Goal: Information Seeking & Learning: Find specific fact

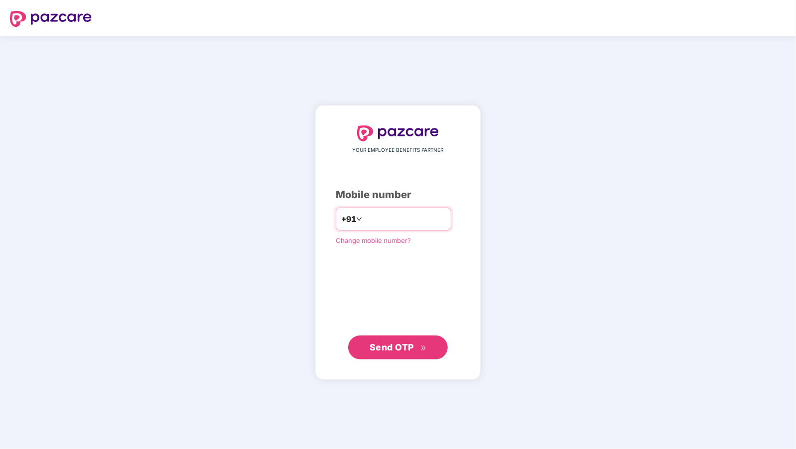
type input "**********"
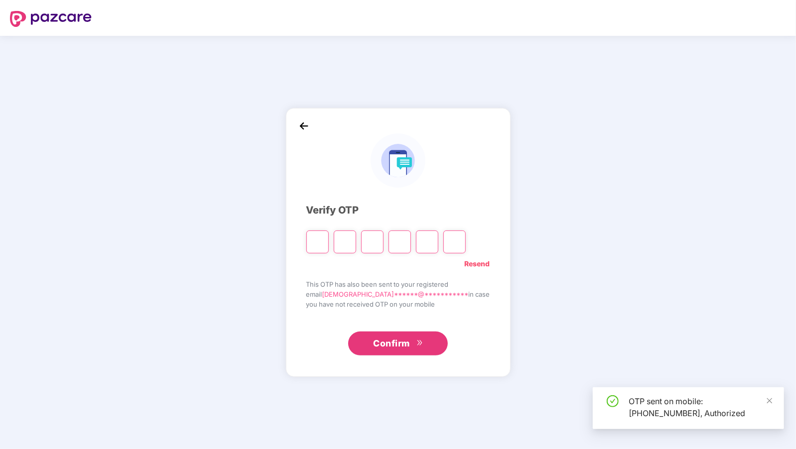
type input "*"
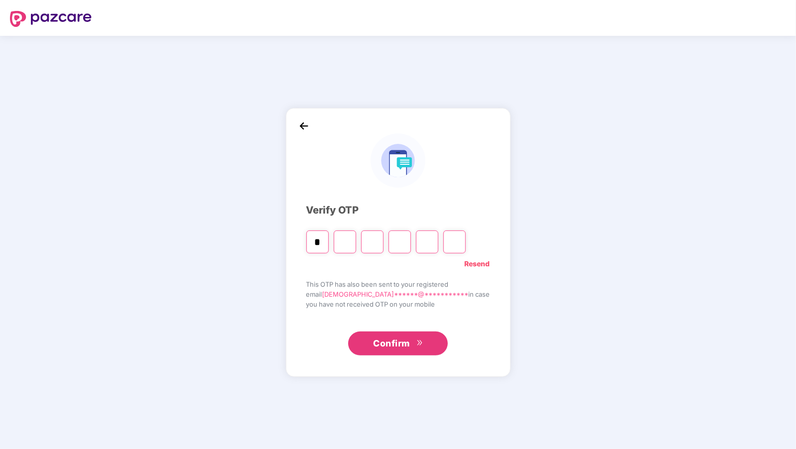
type input "*"
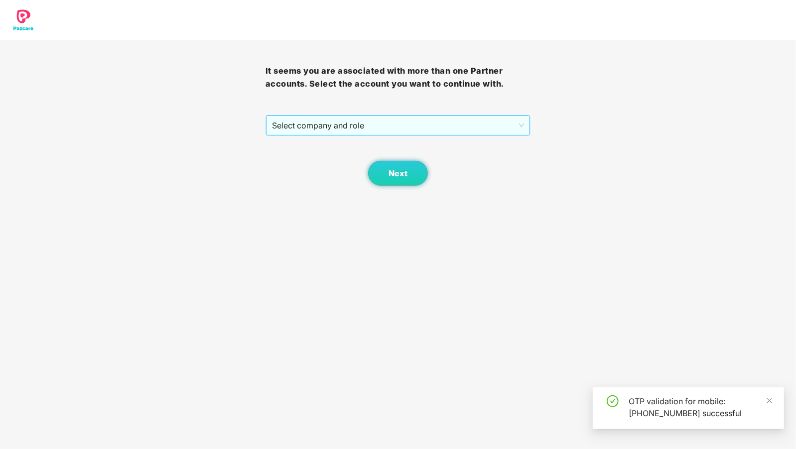
click at [335, 131] on span "Select company and role" at bounding box center [398, 125] width 253 height 19
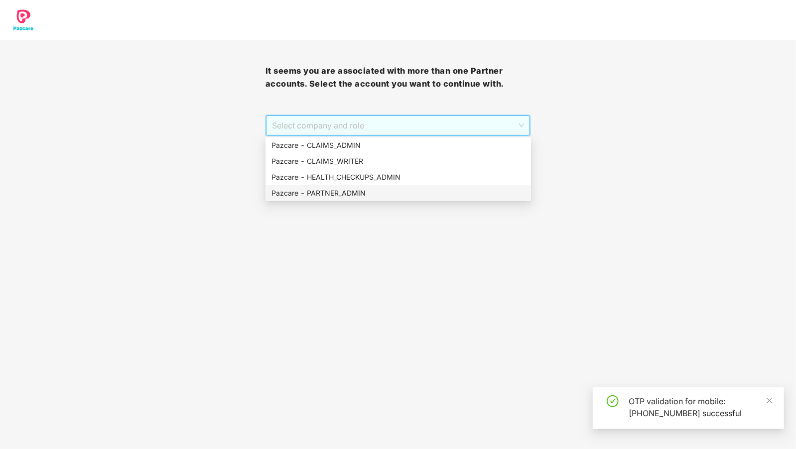
click at [361, 187] on div "Pazcare - PARTNER_ADMIN" at bounding box center [399, 193] width 266 height 16
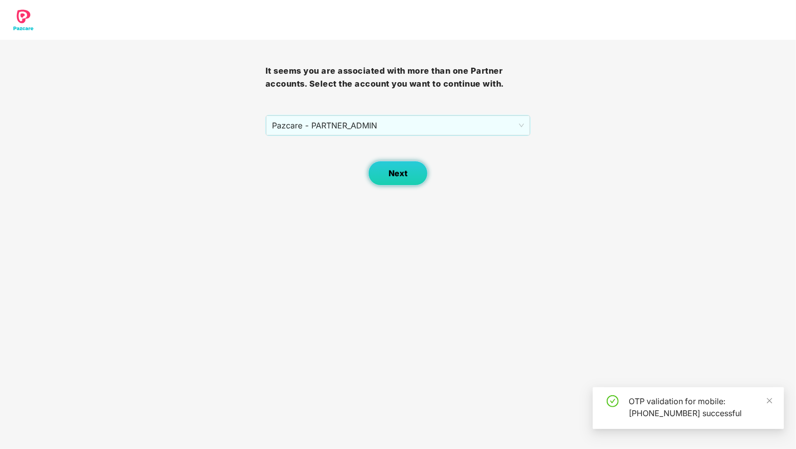
click at [401, 176] on span "Next" at bounding box center [398, 173] width 19 height 9
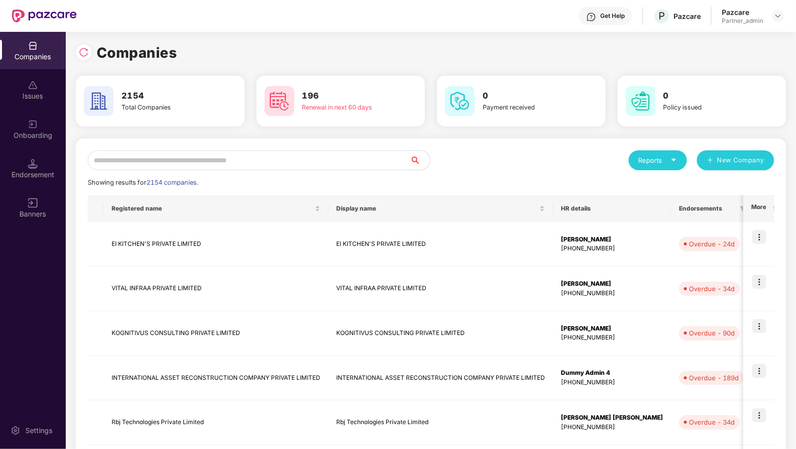
click at [326, 152] on input "text" at bounding box center [249, 160] width 322 height 20
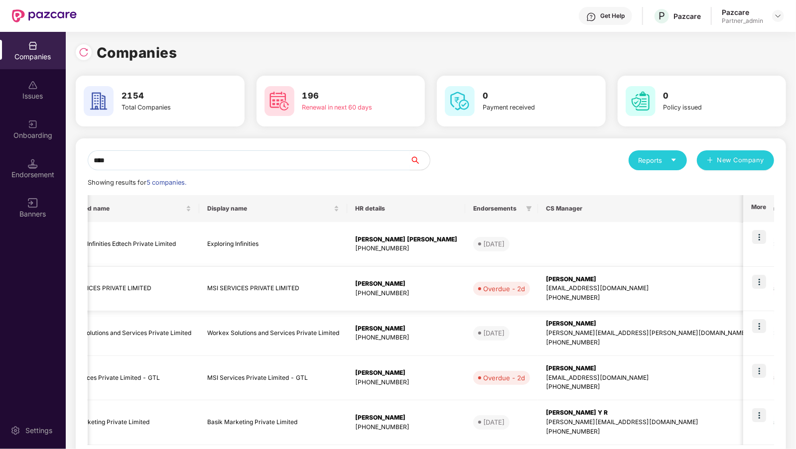
scroll to position [0, 57]
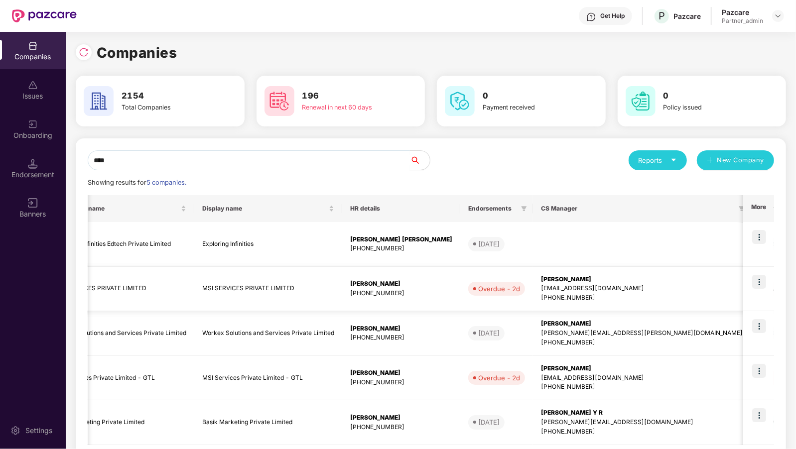
type input "***"
click at [760, 282] on img at bounding box center [759, 282] width 14 height 14
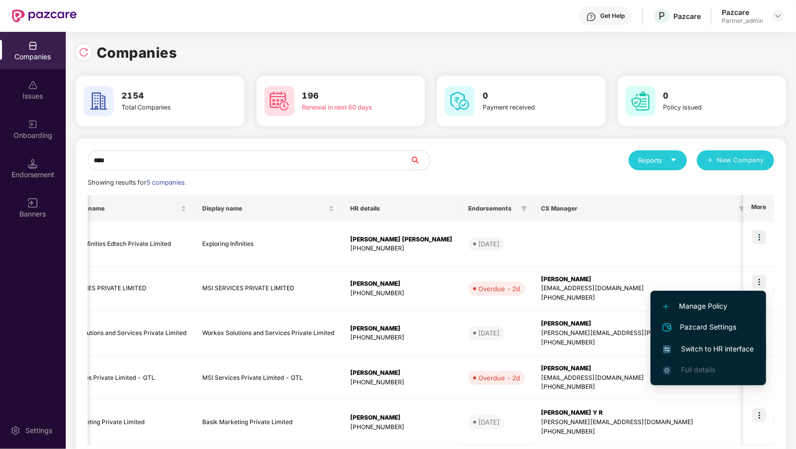
click at [677, 347] on span "Switch to HR interface" at bounding box center [708, 349] width 91 height 11
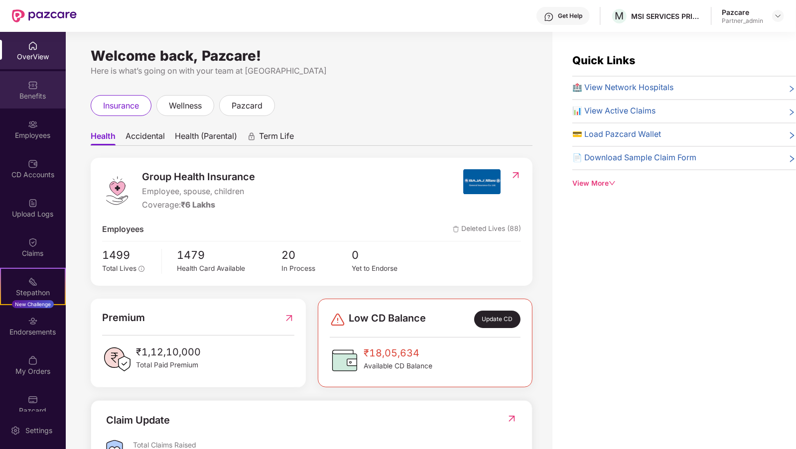
click at [19, 86] on div "Benefits" at bounding box center [33, 89] width 66 height 37
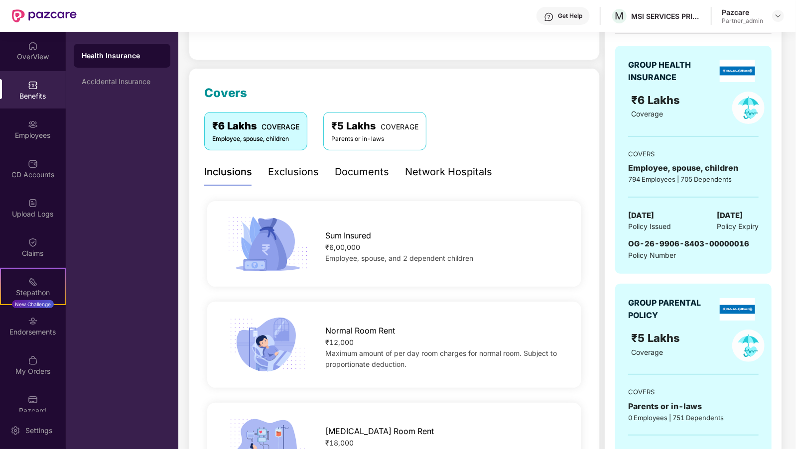
scroll to position [88, 0]
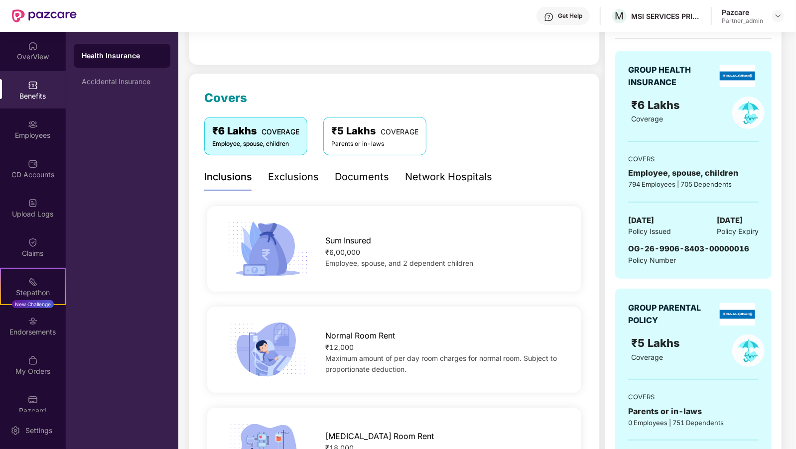
click at [355, 144] on div "Parents or in-laws" at bounding box center [374, 144] width 87 height 9
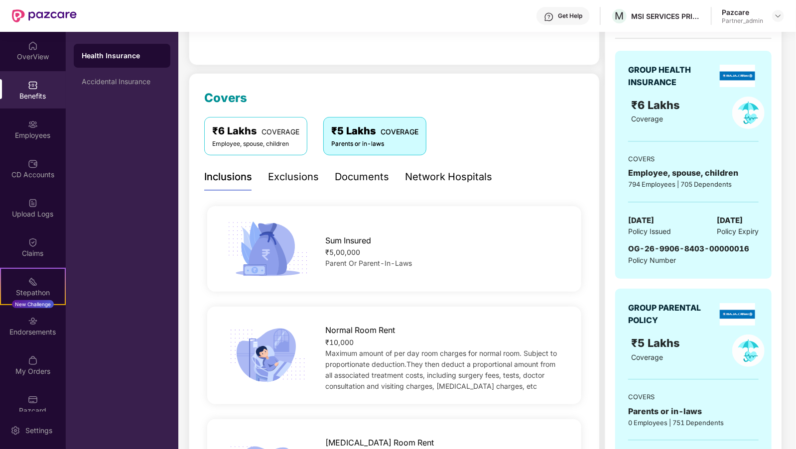
click at [222, 132] on div "₹6 Lakhs COVERAGE" at bounding box center [255, 131] width 87 height 15
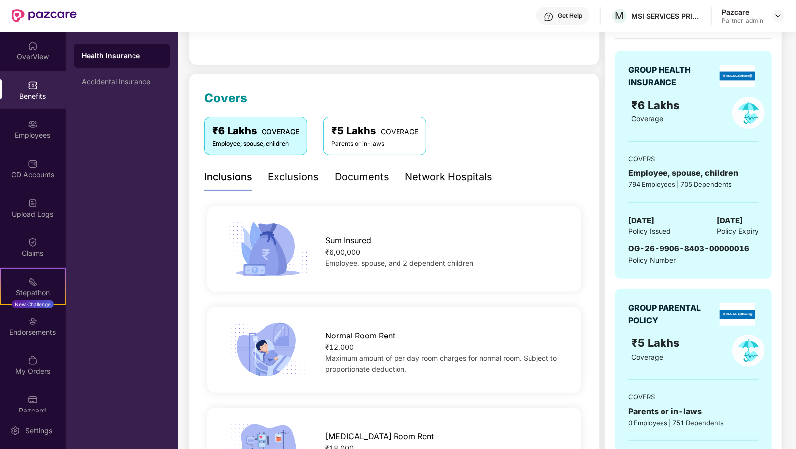
click at [351, 133] on div "₹5 Lakhs COVERAGE" at bounding box center [374, 131] width 87 height 15
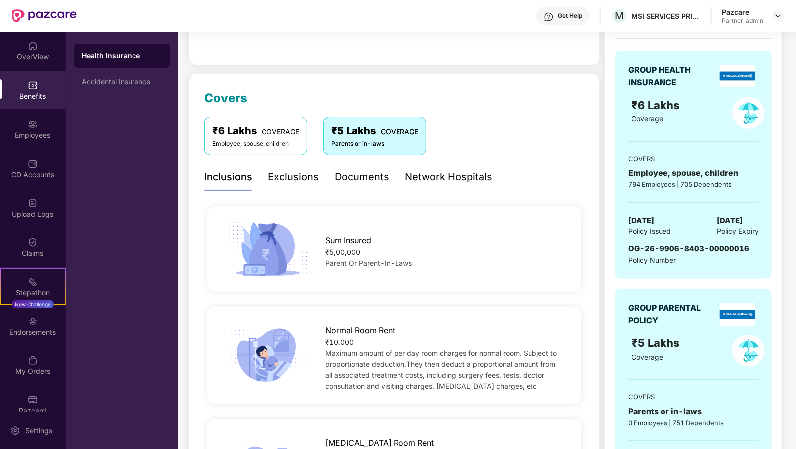
click at [251, 134] on div "₹6 Lakhs COVERAGE" at bounding box center [255, 131] width 87 height 15
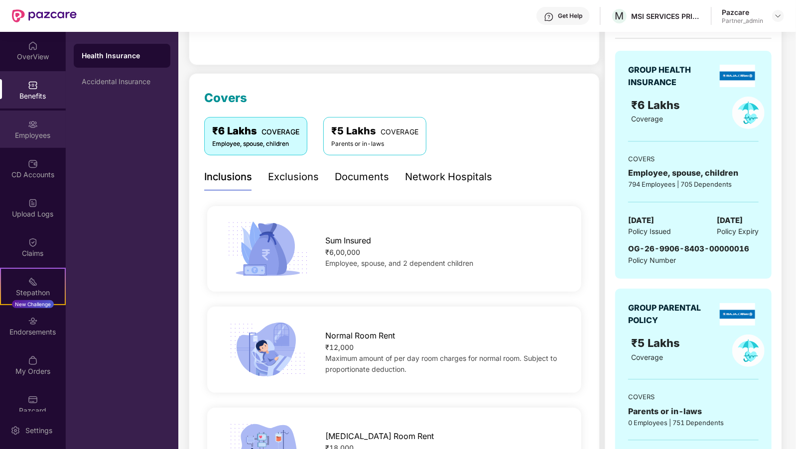
click at [28, 135] on div "Employees" at bounding box center [33, 136] width 66 height 10
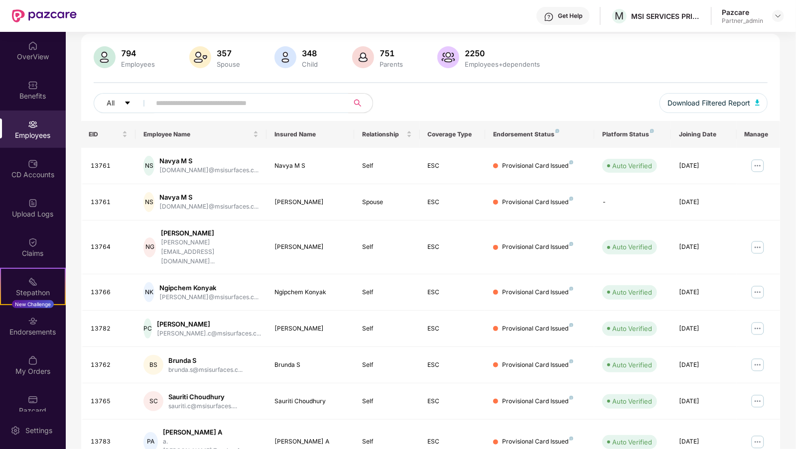
scroll to position [0, 0]
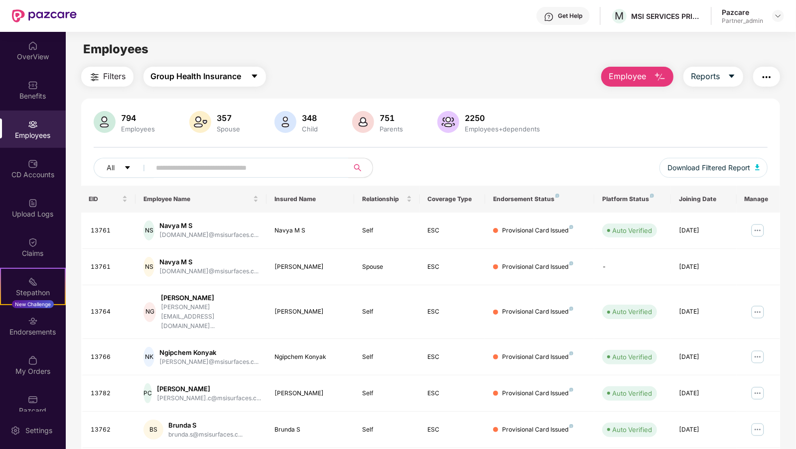
click at [189, 79] on span "Group Health Insurance" at bounding box center [196, 76] width 91 height 12
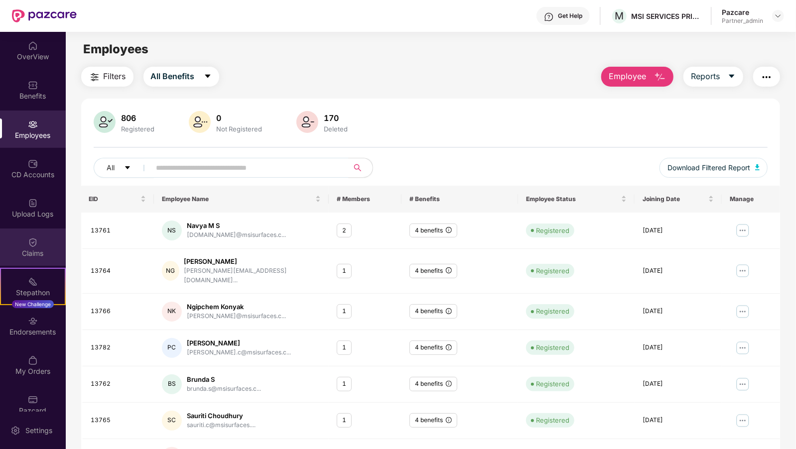
click at [23, 256] on div "Claims" at bounding box center [33, 254] width 66 height 10
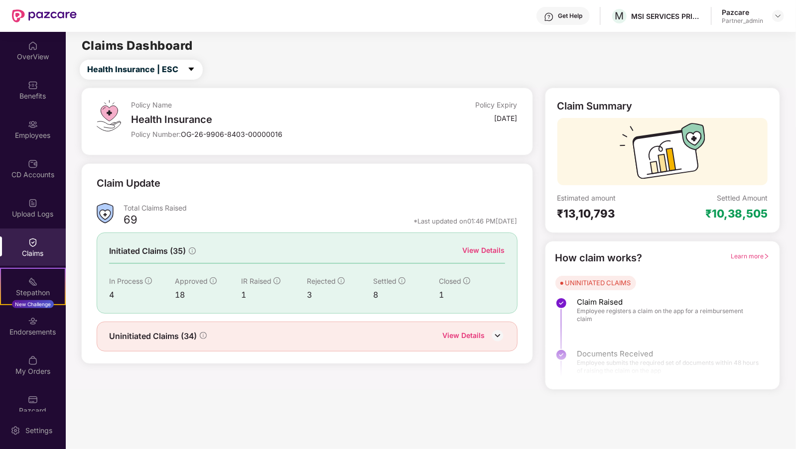
click at [468, 337] on div "View Details" at bounding box center [464, 336] width 42 height 13
click at [487, 252] on div "View Details" at bounding box center [484, 250] width 42 height 11
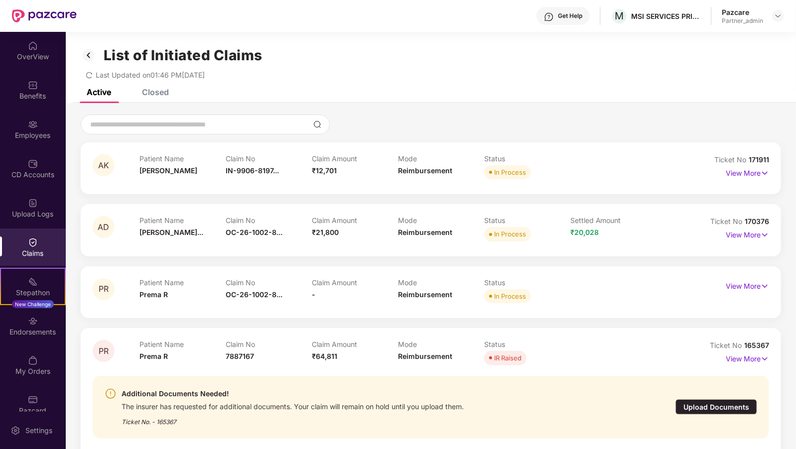
click at [155, 89] on div "List of Initiated Claims Last Updated on 01:46 PM[DATE]" at bounding box center [431, 60] width 731 height 57
click at [154, 98] on div "Closed" at bounding box center [148, 92] width 42 height 22
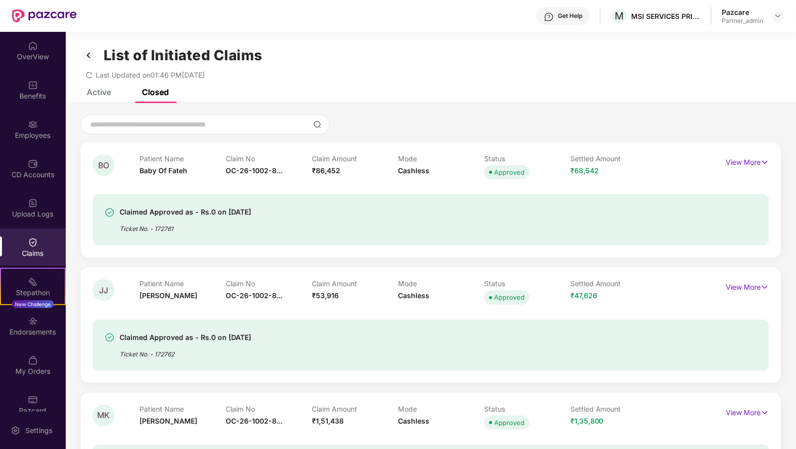
click at [91, 76] on icon "redo" at bounding box center [89, 75] width 7 height 7
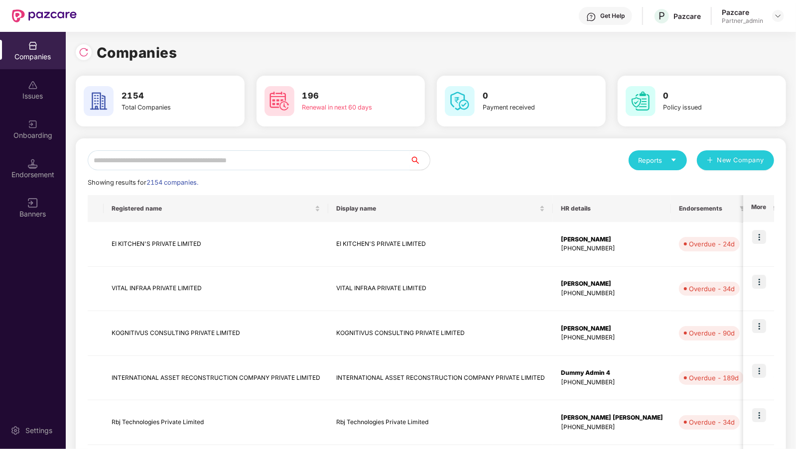
click at [151, 162] on input "text" at bounding box center [249, 160] width 322 height 20
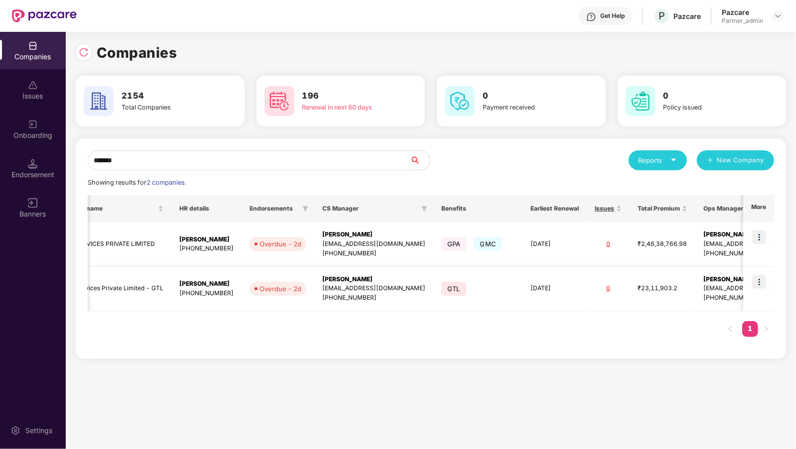
scroll to position [0, 159]
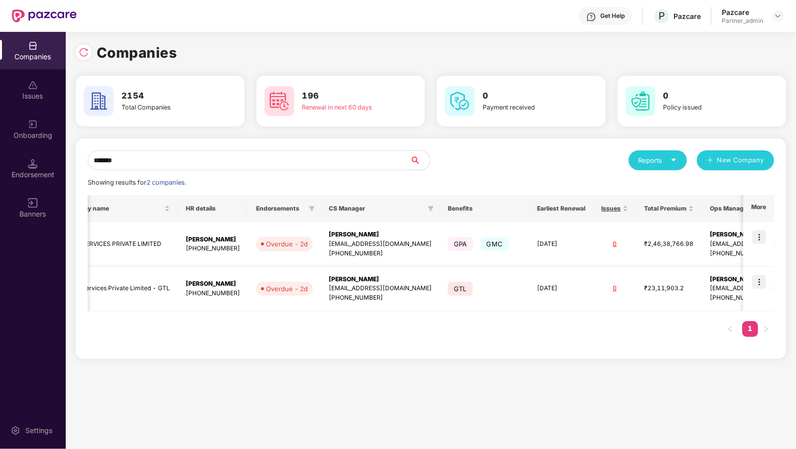
type input "*******"
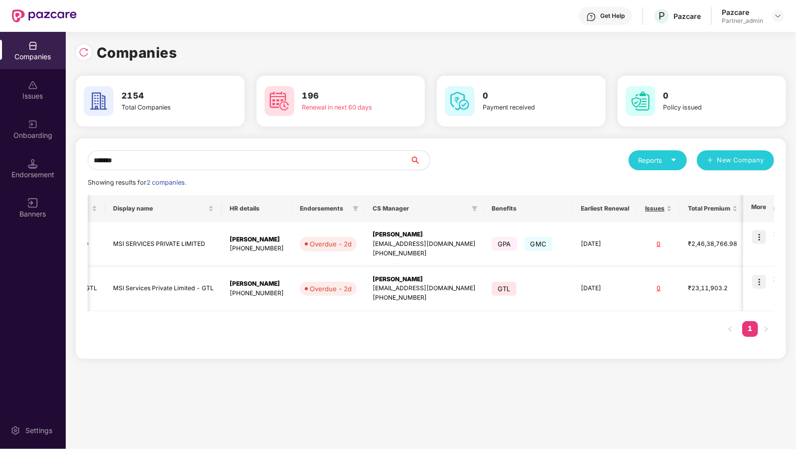
scroll to position [0, 0]
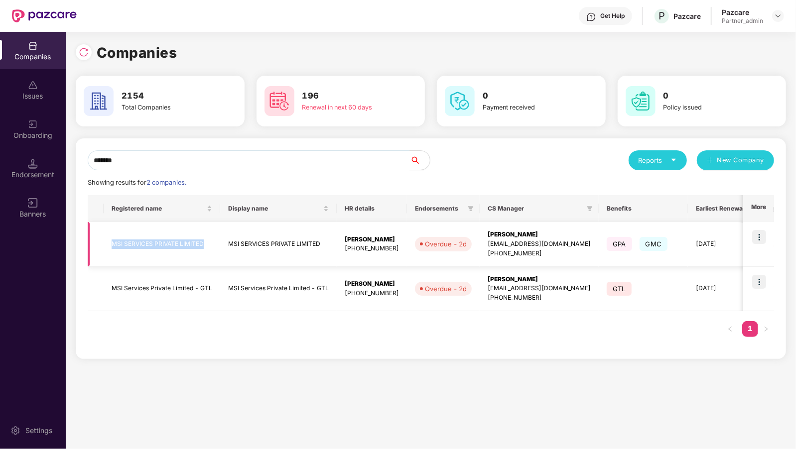
copy td "MSI SERVICES PRIVATE LIMITED"
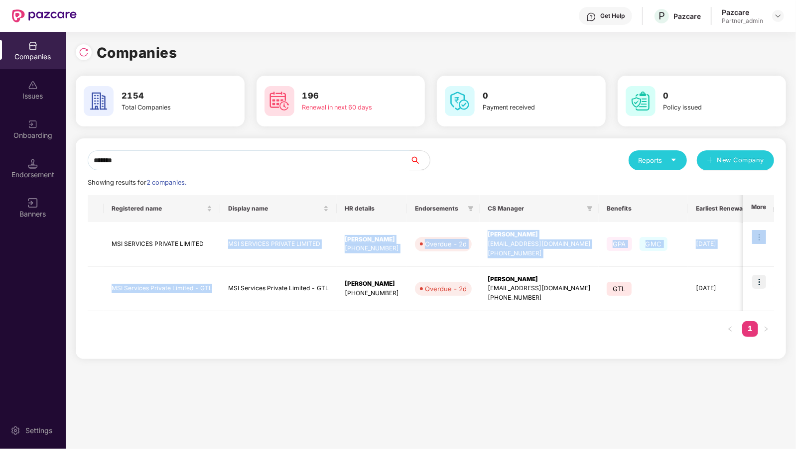
drag, startPoint x: 205, startPoint y: 250, endPoint x: 176, endPoint y: 356, distance: 109.9
click at [172, 345] on div "Registered name Display name HR details Endorsements CS Manager Benefits Earlie…" at bounding box center [431, 271] width 687 height 152
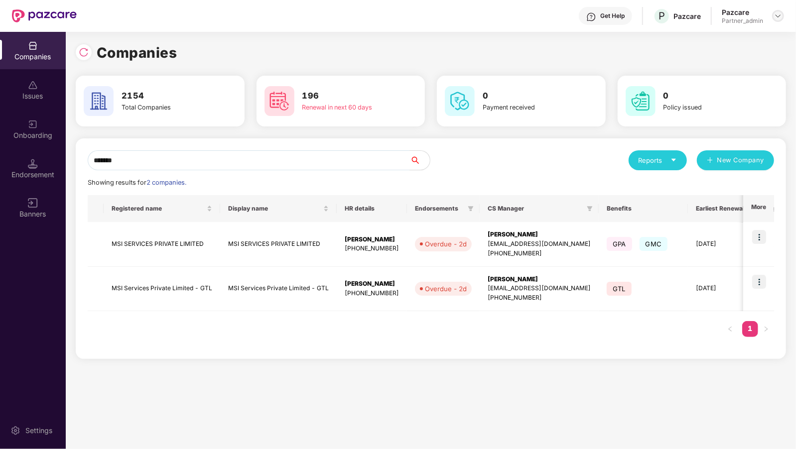
click at [779, 18] on img at bounding box center [778, 16] width 8 height 8
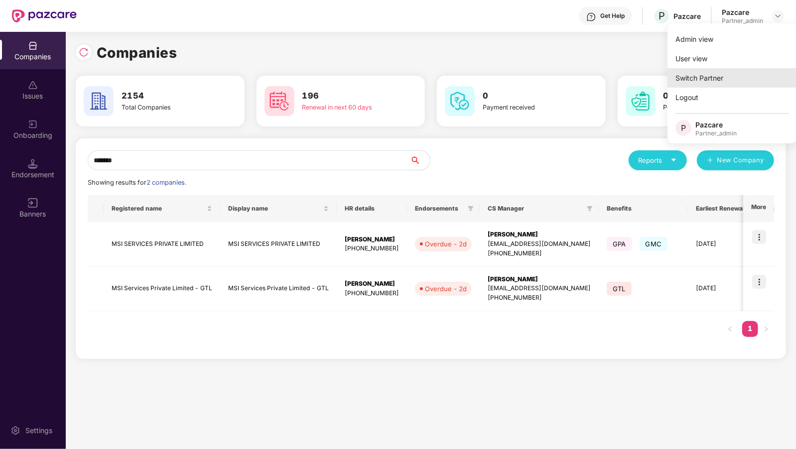
click at [684, 69] on div "Switch Partner" at bounding box center [733, 77] width 130 height 19
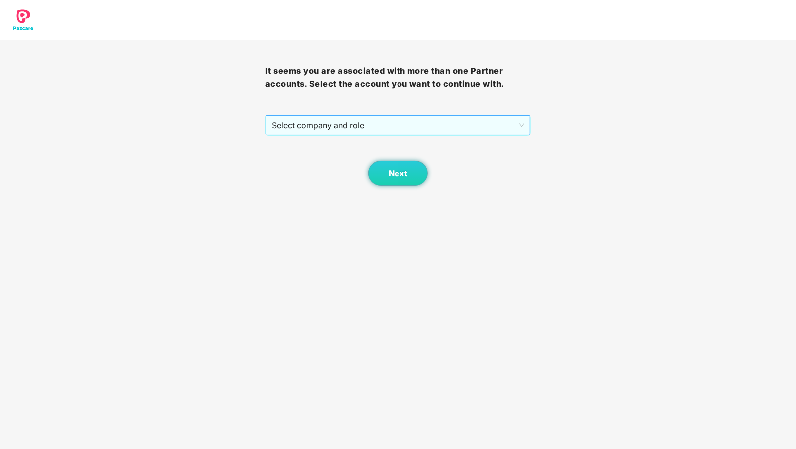
click at [353, 122] on span "Select company and role" at bounding box center [398, 125] width 253 height 19
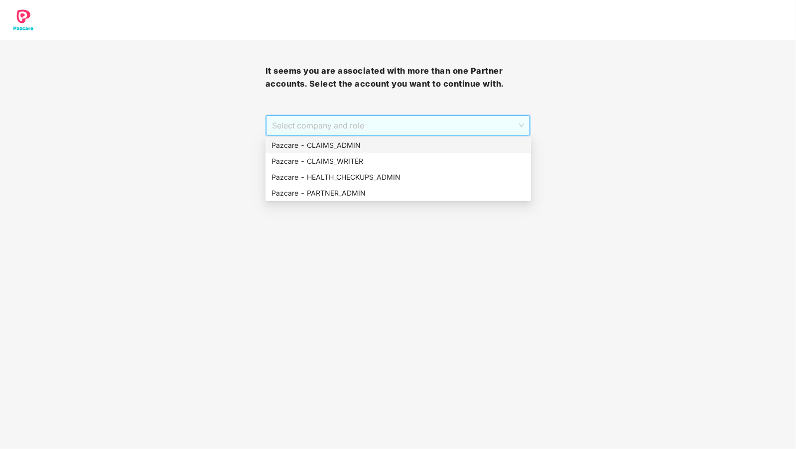
click at [316, 147] on div "Pazcare - CLAIMS_ADMIN" at bounding box center [399, 145] width 254 height 11
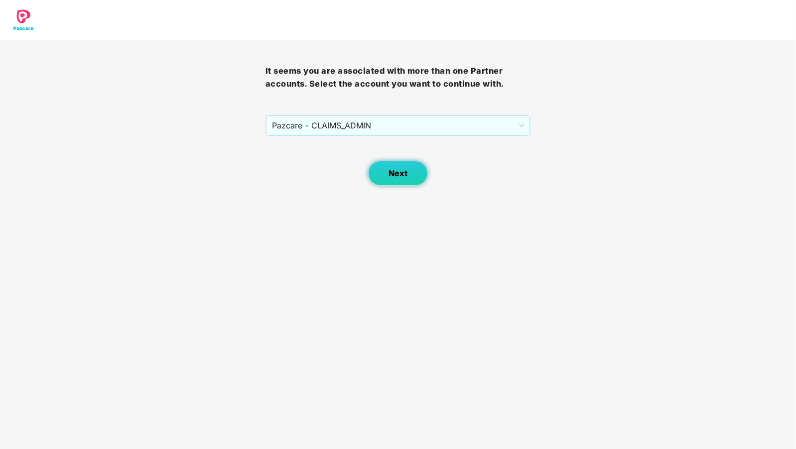
click at [419, 174] on button "Next" at bounding box center [398, 173] width 60 height 25
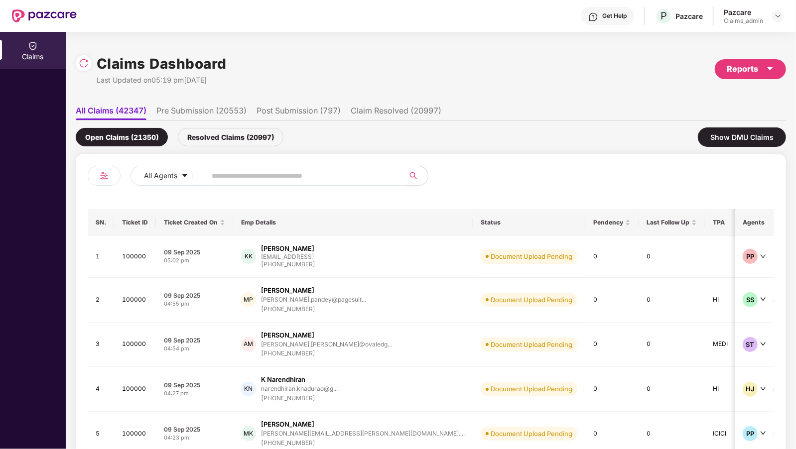
click at [220, 174] on input "text" at bounding box center [301, 175] width 179 height 15
paste input "**********"
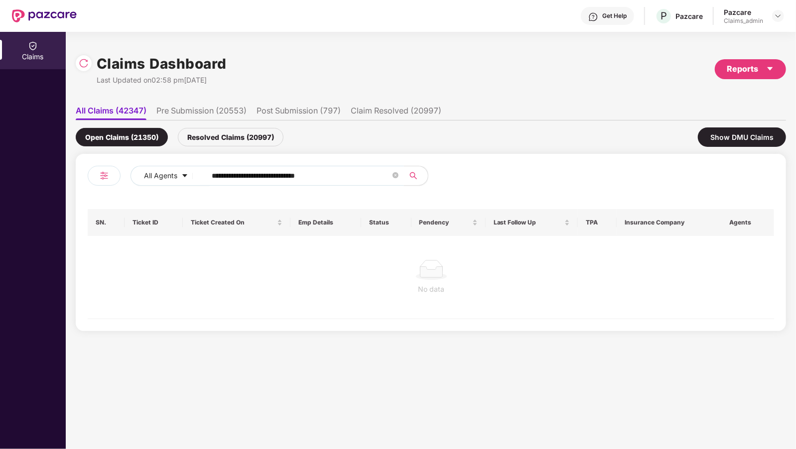
drag, startPoint x: 247, startPoint y: 177, endPoint x: 359, endPoint y: 178, distance: 112.1
click at [359, 178] on input "**********" at bounding box center [301, 175] width 179 height 15
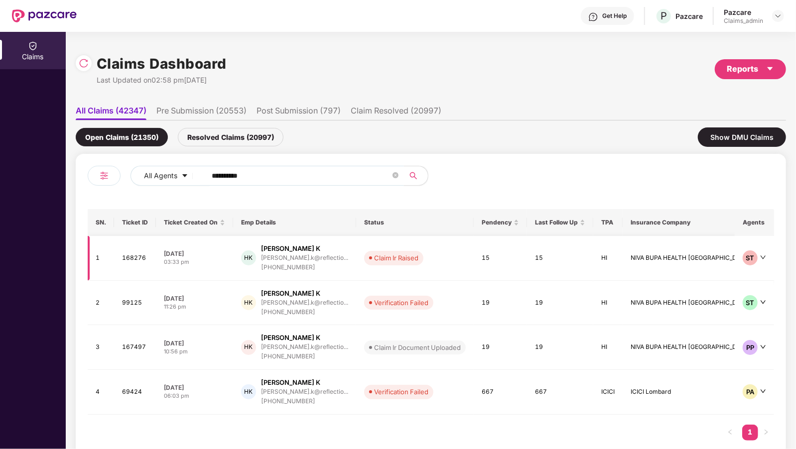
type input "**********"
click at [321, 273] on td "HK [PERSON_NAME].k@reflectio... [PHONE_NUMBER]" at bounding box center [294, 258] width 123 height 45
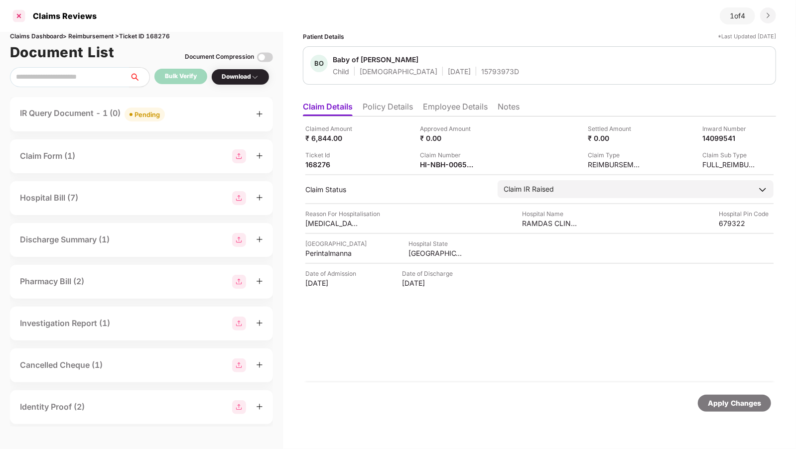
click at [21, 17] on div at bounding box center [19, 16] width 16 height 16
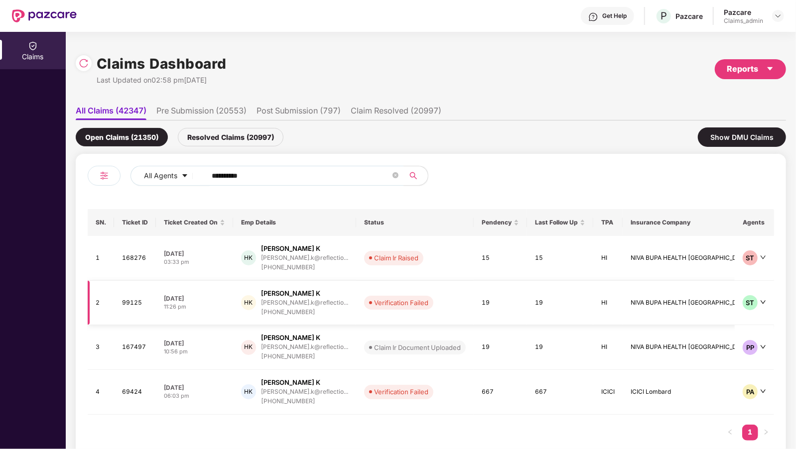
scroll to position [19, 0]
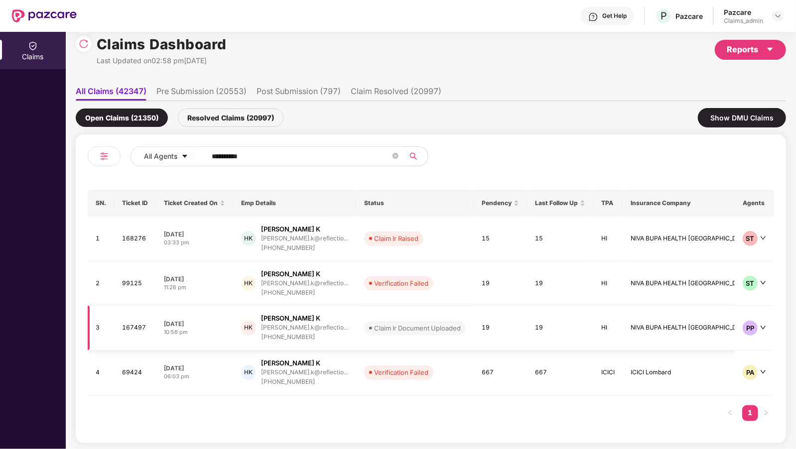
click at [356, 331] on td "Claim Ir Document Uploaded" at bounding box center [415, 328] width 118 height 45
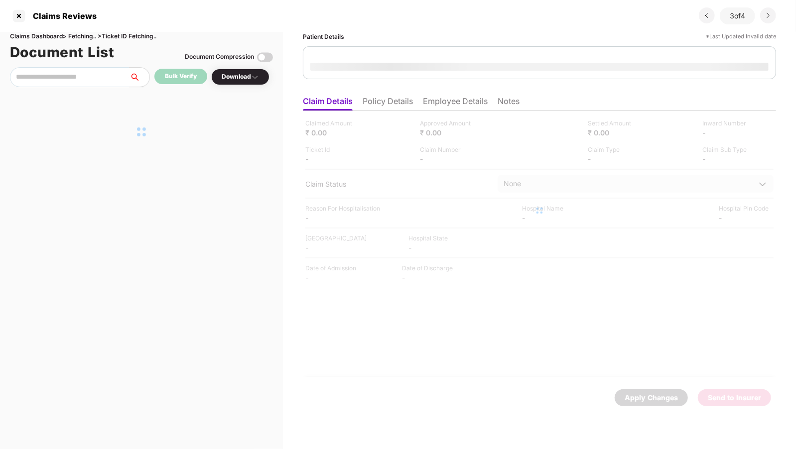
scroll to position [0, 0]
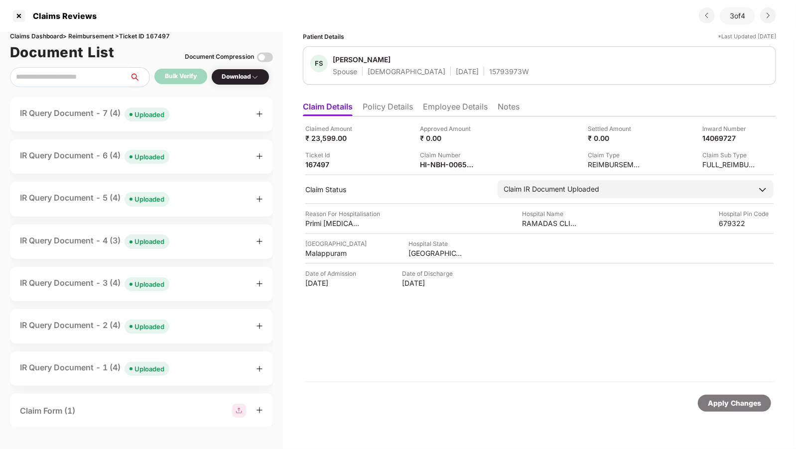
click at [208, 111] on div "IR Query Document - 7 (4) Uploaded" at bounding box center [141, 114] width 243 height 14
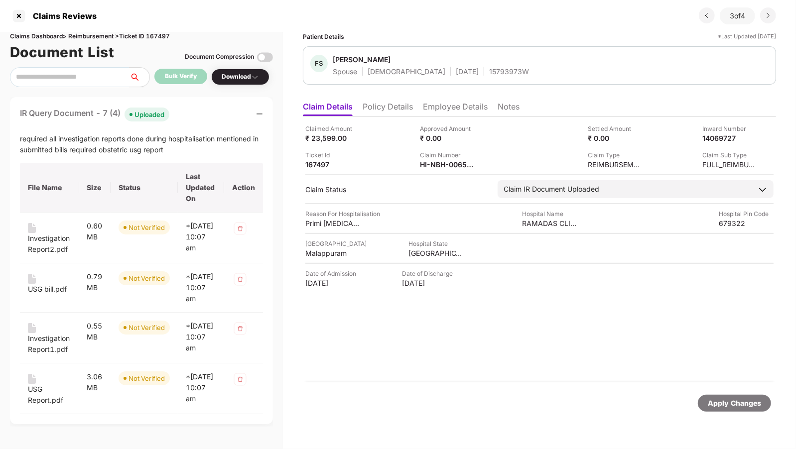
click at [208, 111] on div "IR Query Document - 7 (4) Uploaded" at bounding box center [141, 114] width 243 height 14
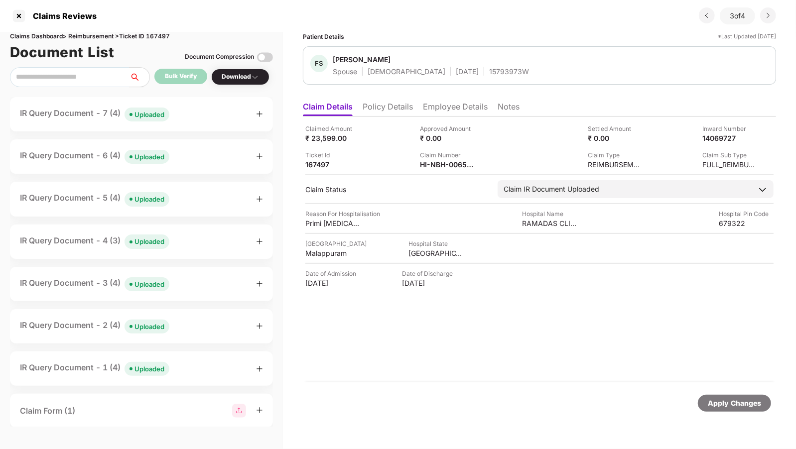
click at [157, 37] on div "Claims Dashboard > Reimbursement > Ticket ID 167497" at bounding box center [141, 36] width 263 height 9
copy div "167497"
click at [23, 22] on div at bounding box center [19, 16] width 16 height 16
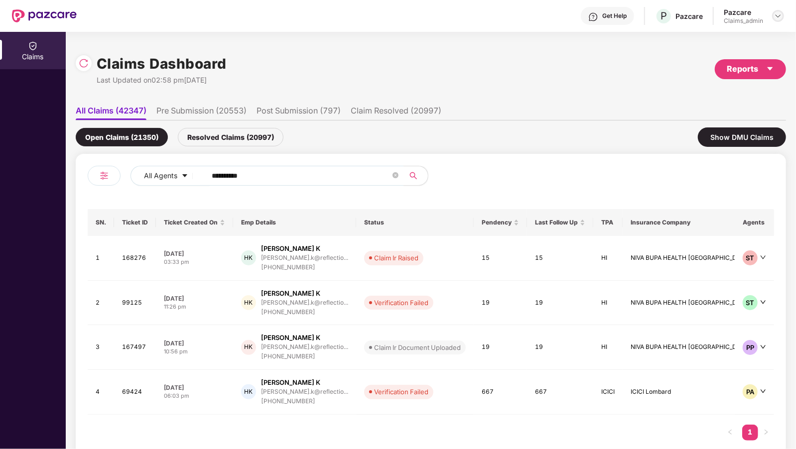
click at [773, 15] on div at bounding box center [778, 16] width 12 height 12
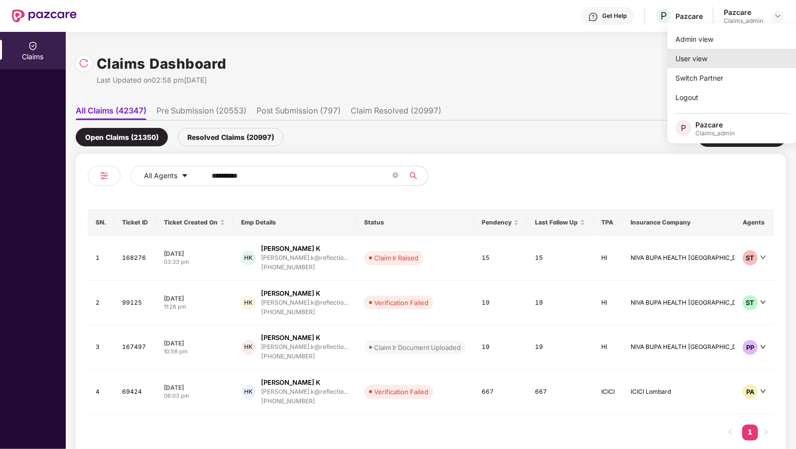
click at [694, 58] on div "User view" at bounding box center [733, 58] width 130 height 19
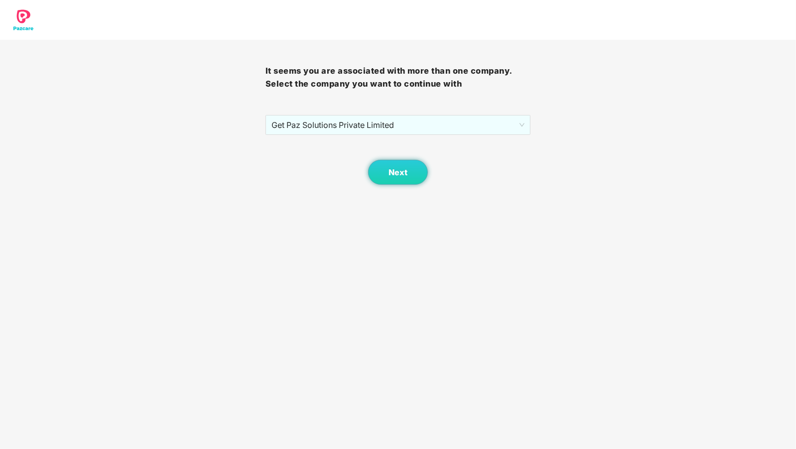
click at [313, 136] on div "Next" at bounding box center [399, 160] width 266 height 50
click at [418, 178] on button "Next" at bounding box center [398, 172] width 60 height 25
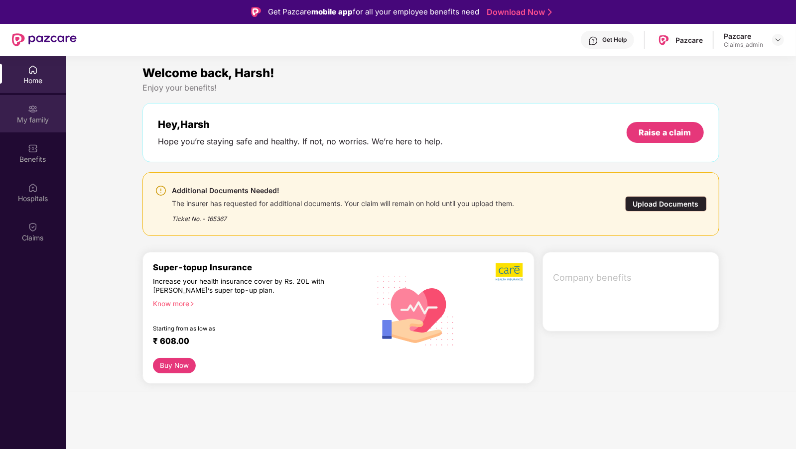
click at [45, 122] on div "My family" at bounding box center [33, 120] width 66 height 10
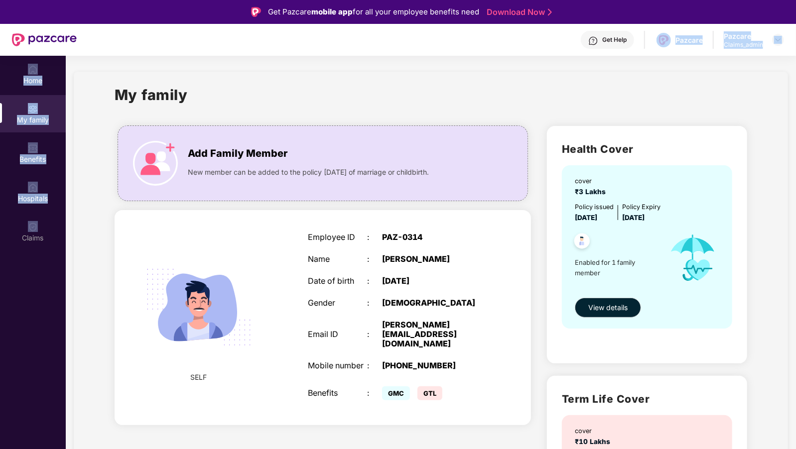
drag, startPoint x: 43, startPoint y: 221, endPoint x: 617, endPoint y: 44, distance: 600.2
click at [617, 44] on div "Get Pazcare mobile app for all your employee benefits need Download Now Get Hel…" at bounding box center [398, 252] width 796 height 505
click at [778, 40] on img at bounding box center [778, 40] width 8 height 8
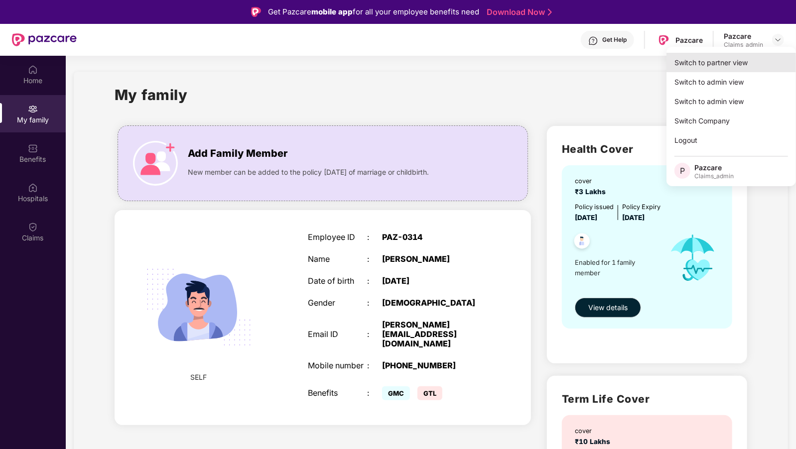
click at [714, 69] on div "Switch to partner view" at bounding box center [732, 62] width 130 height 19
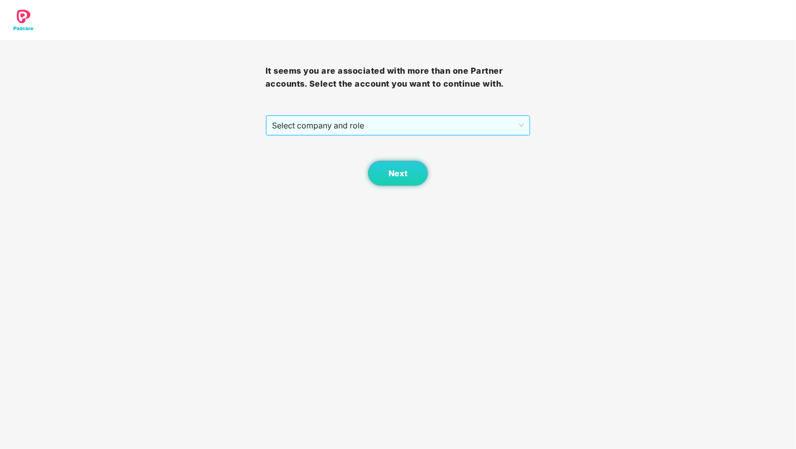
click at [286, 126] on span "Select company and role" at bounding box center [398, 125] width 253 height 19
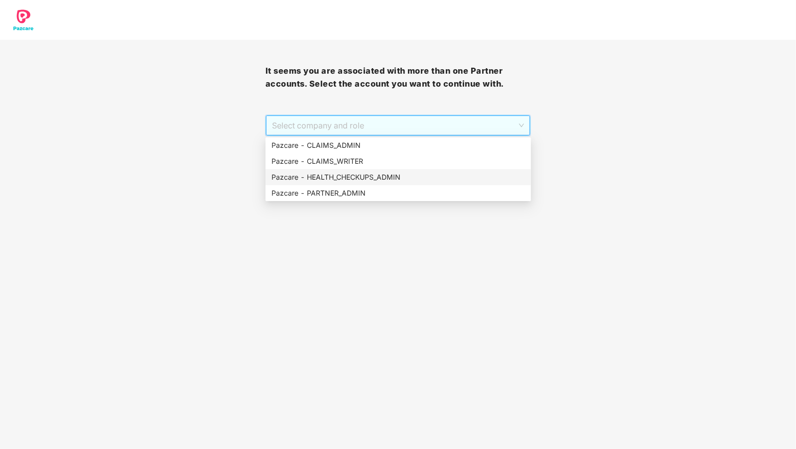
click at [314, 188] on div "Pazcare - PARTNER_ADMIN" at bounding box center [399, 193] width 254 height 11
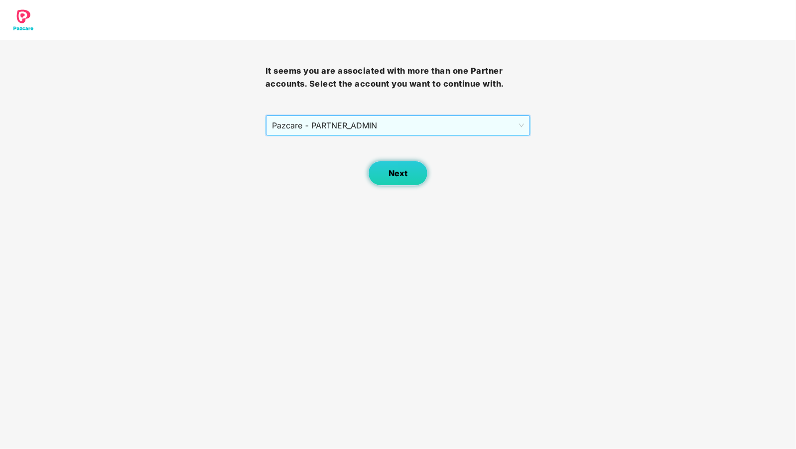
click at [376, 166] on button "Next" at bounding box center [398, 173] width 60 height 25
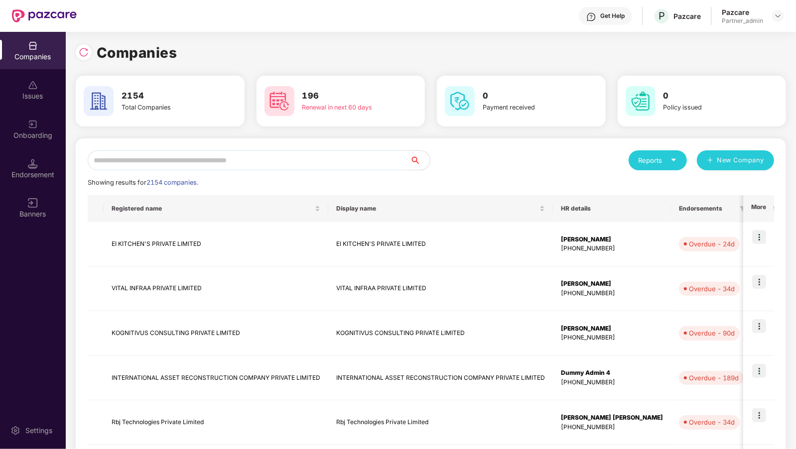
click at [167, 158] on input "text" at bounding box center [249, 160] width 322 height 20
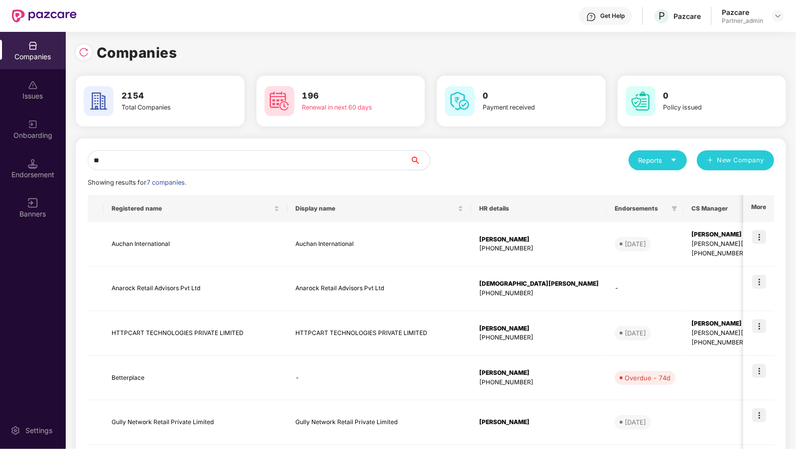
type input "*"
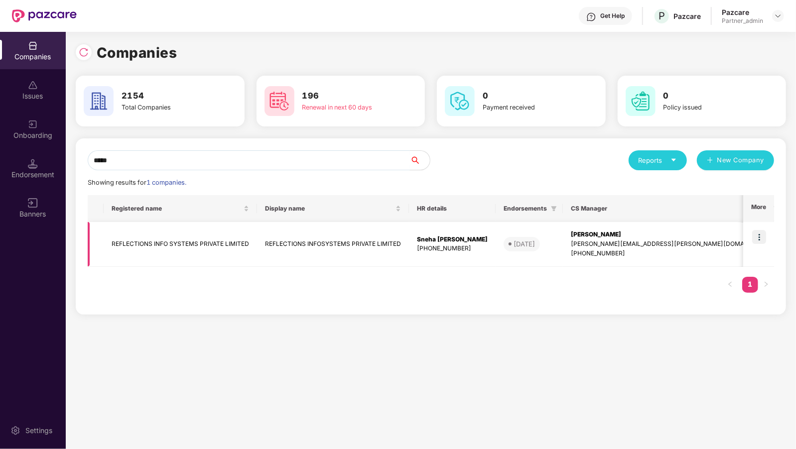
type input "*****"
click at [761, 230] on img at bounding box center [759, 237] width 14 height 14
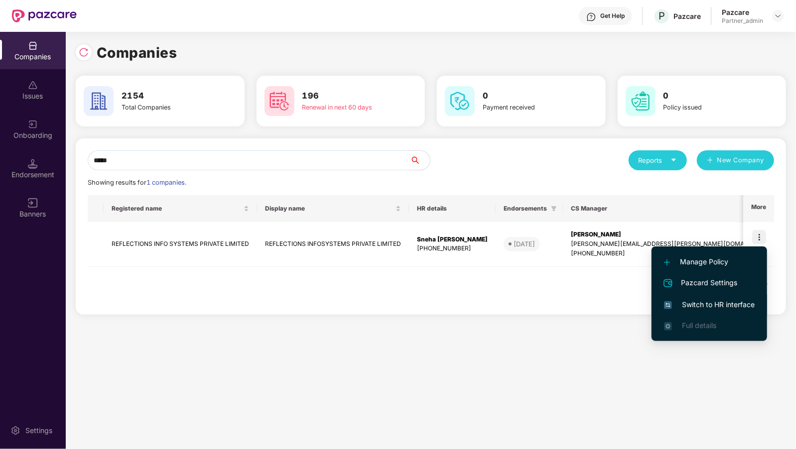
click at [688, 312] on li "Switch to HR interface" at bounding box center [710, 305] width 116 height 21
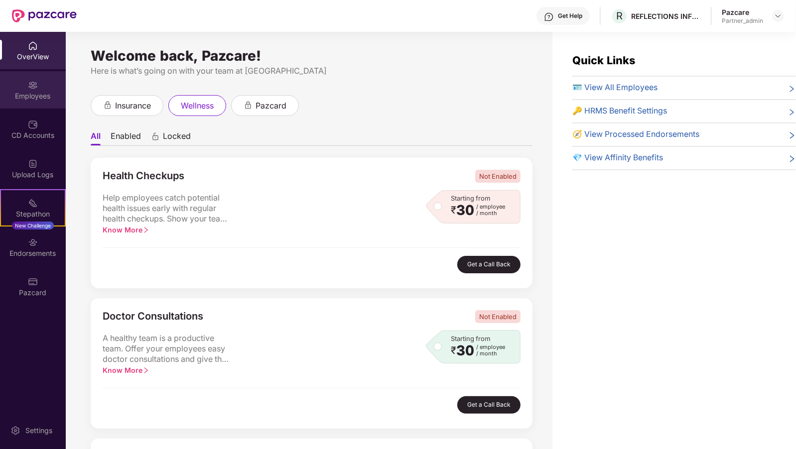
click at [33, 87] on img at bounding box center [33, 85] width 10 height 10
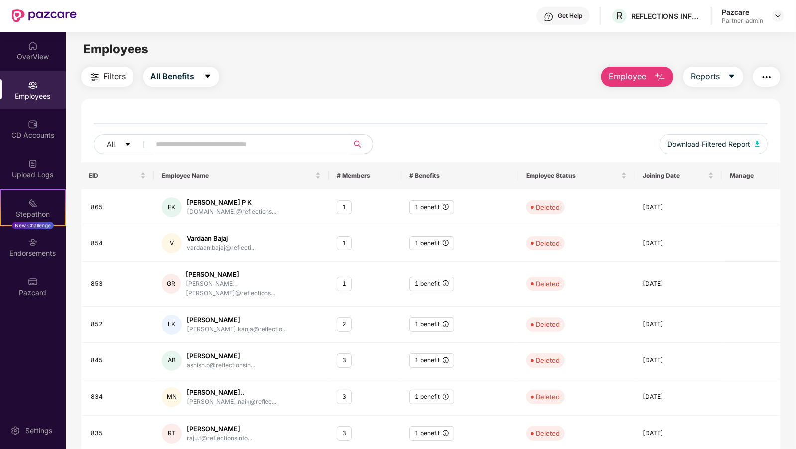
click at [176, 135] on span at bounding box center [247, 145] width 204 height 20
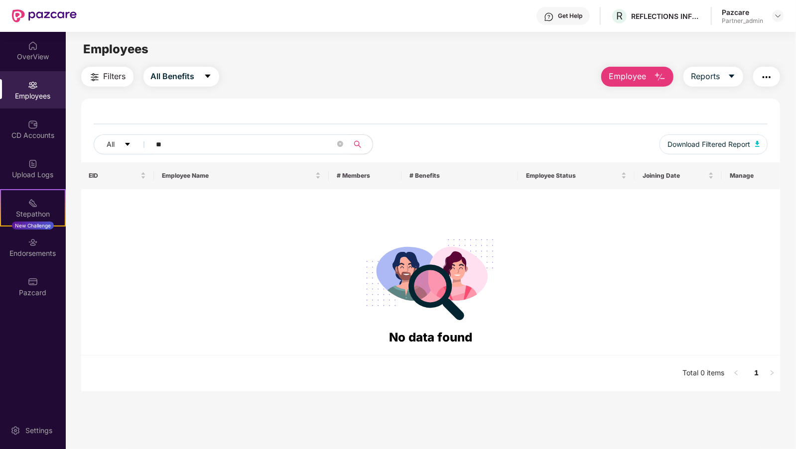
type input "*"
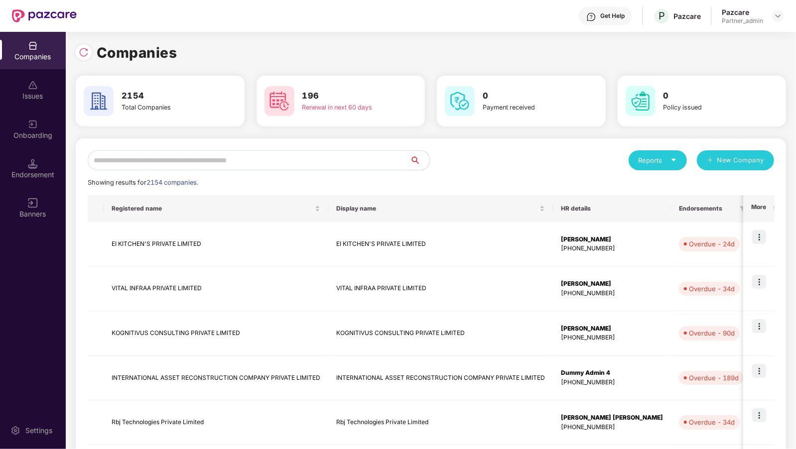
click at [253, 151] on input "text" at bounding box center [249, 160] width 322 height 20
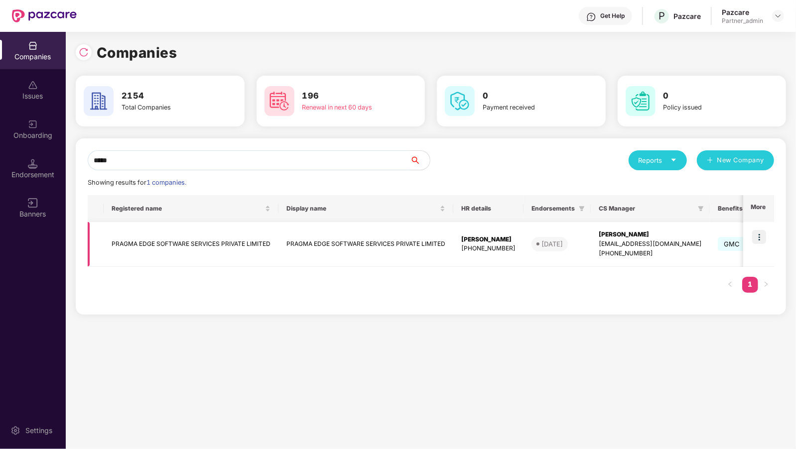
type input "*****"
click at [759, 240] on img at bounding box center [759, 237] width 14 height 14
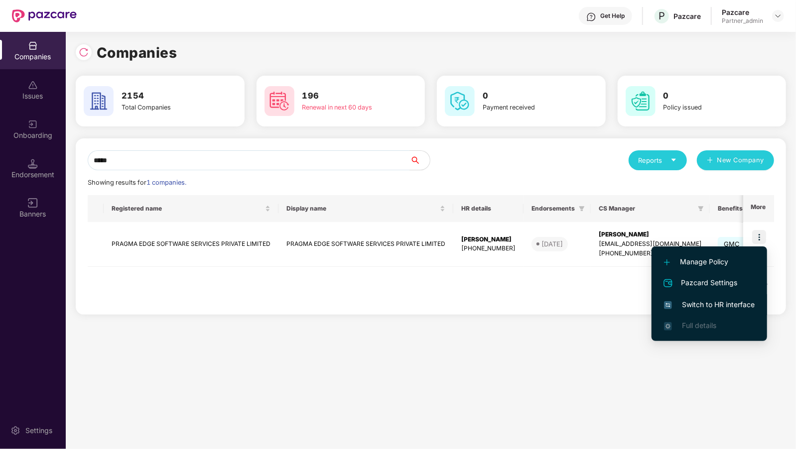
click at [682, 306] on span "Switch to HR interface" at bounding box center [709, 304] width 91 height 11
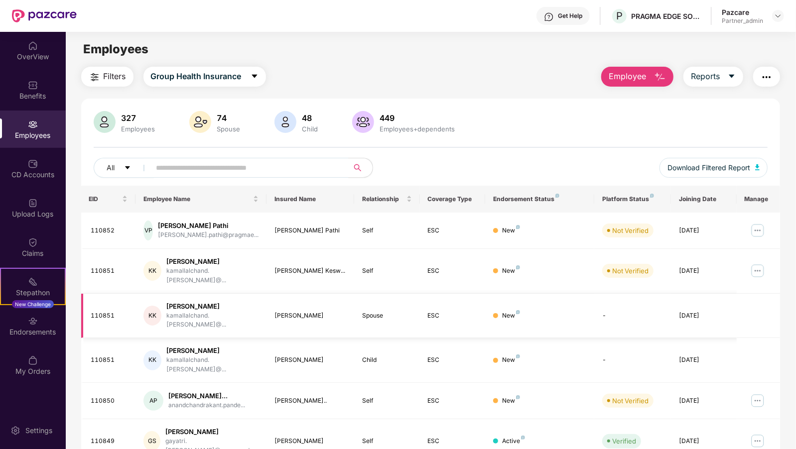
scroll to position [131, 0]
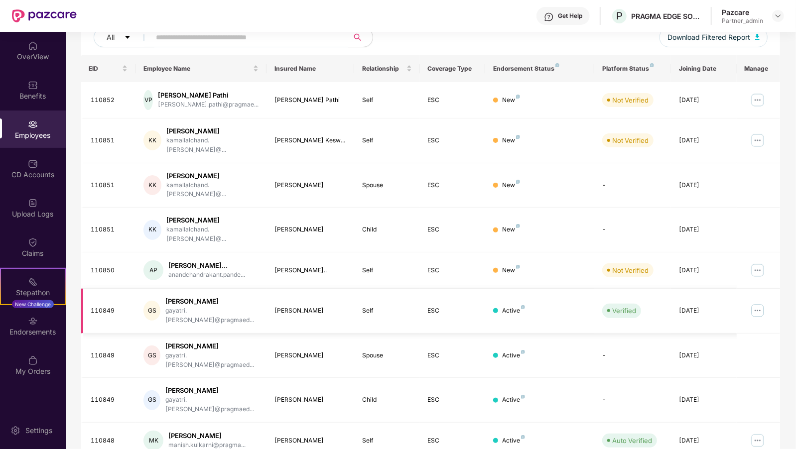
click at [756, 303] on img at bounding box center [758, 311] width 16 height 16
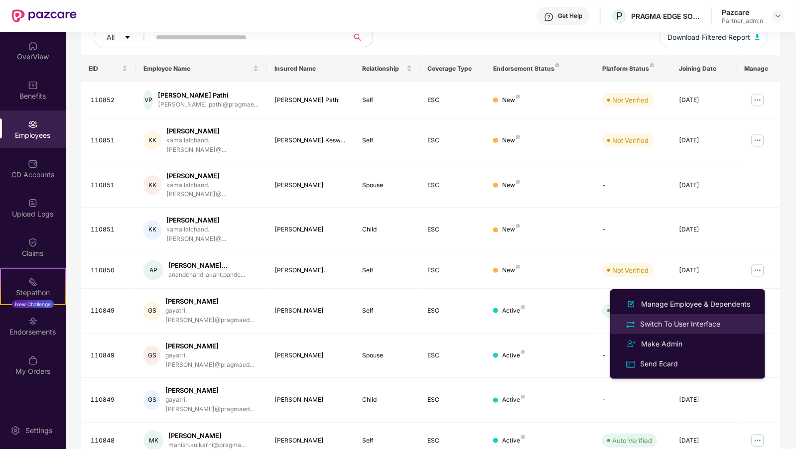
click at [694, 328] on div "Switch To User Interface" at bounding box center [680, 324] width 84 height 11
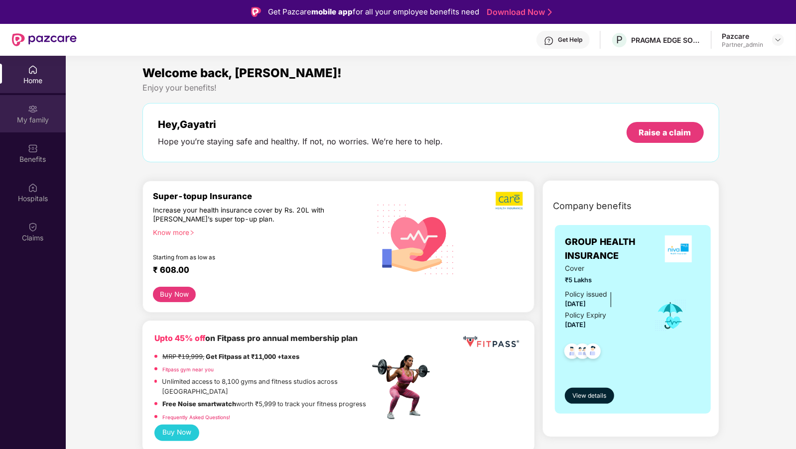
click at [17, 120] on div "My family" at bounding box center [33, 120] width 66 height 10
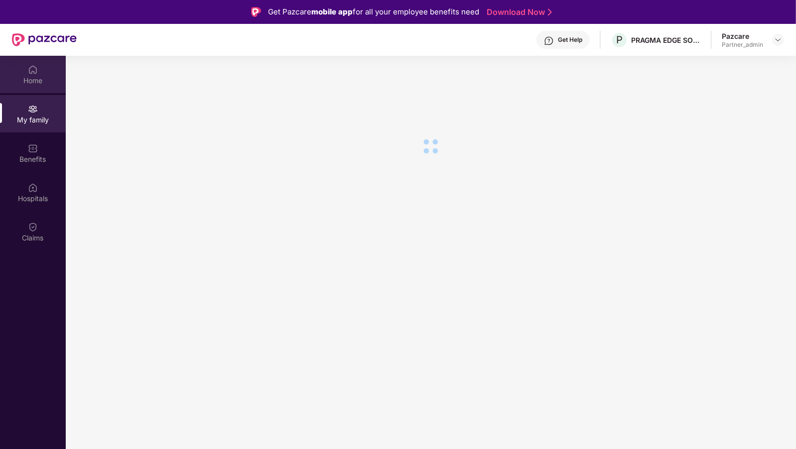
click at [25, 83] on div "Home" at bounding box center [33, 81] width 66 height 10
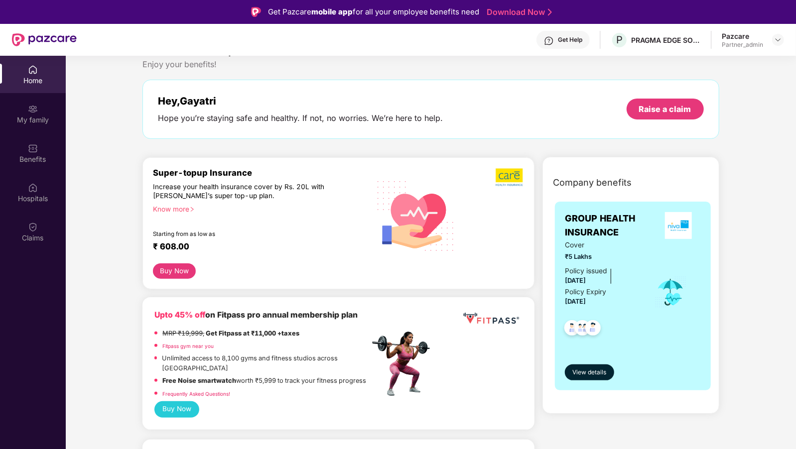
scroll to position [0, 0]
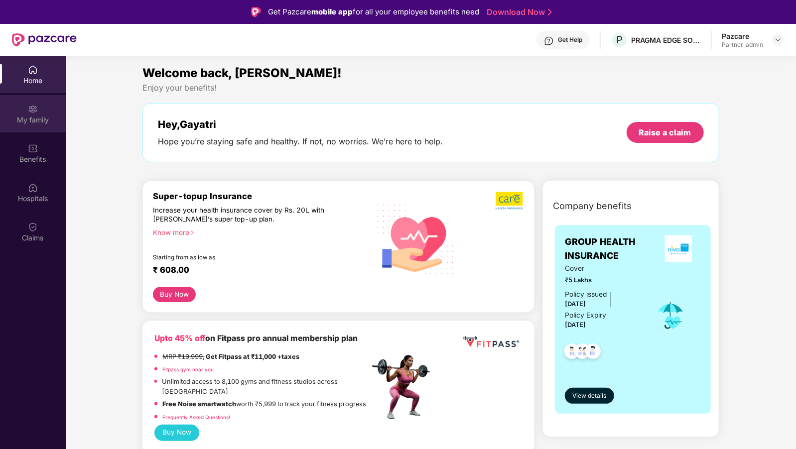
click at [6, 114] on div "My family" at bounding box center [33, 113] width 66 height 37
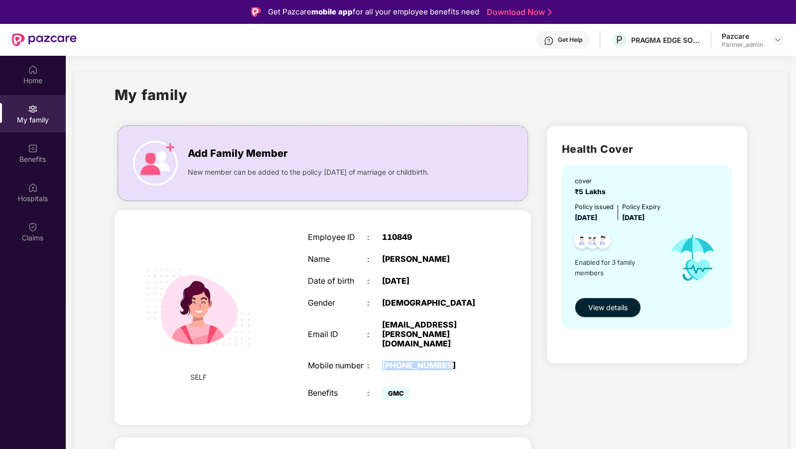
drag, startPoint x: 438, startPoint y: 364, endPoint x: 382, endPoint y: 362, distance: 55.8
click at [382, 362] on div "Mobile number : [PHONE_NUMBER]" at bounding box center [397, 365] width 178 height 9
copy div "[PHONE_NUMBER]"
click at [776, 45] on div at bounding box center [778, 40] width 12 height 12
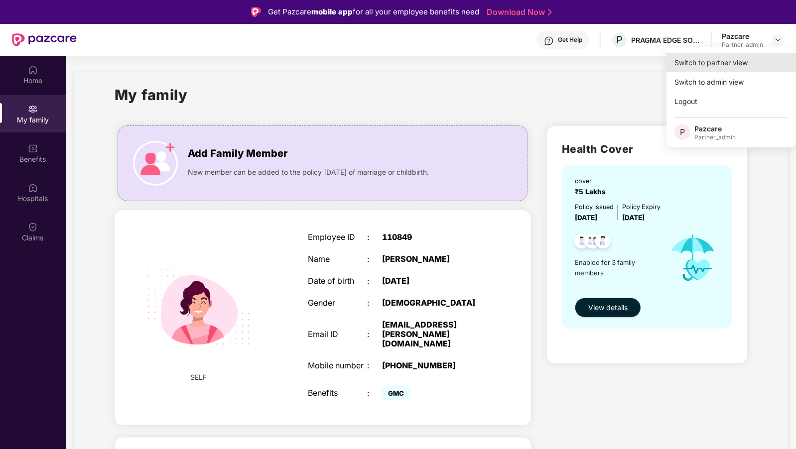
click at [756, 57] on div "Switch to partner view" at bounding box center [732, 62] width 130 height 19
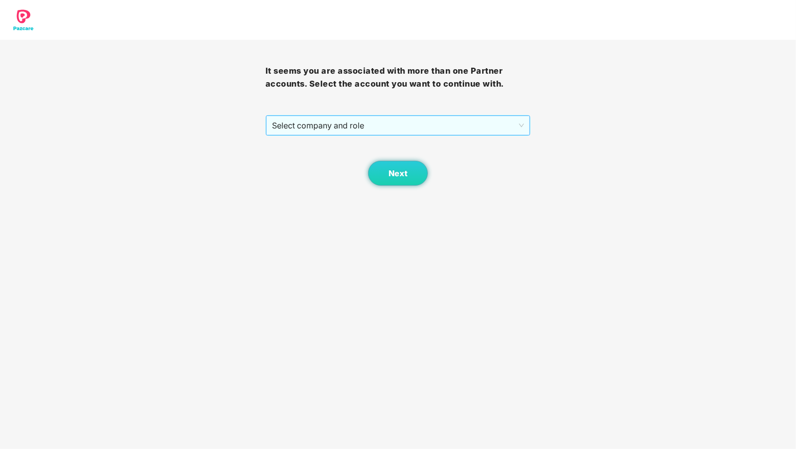
click at [306, 121] on span "Select company and role" at bounding box center [398, 125] width 253 height 19
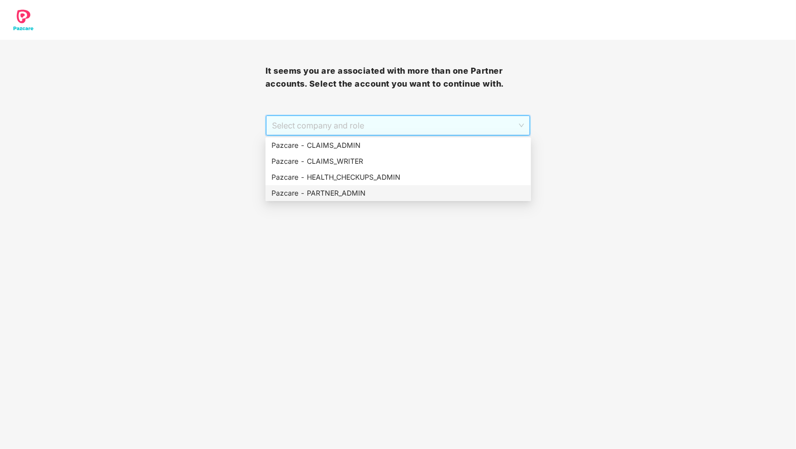
click at [317, 190] on div "Pazcare - PARTNER_ADMIN" at bounding box center [399, 193] width 254 height 11
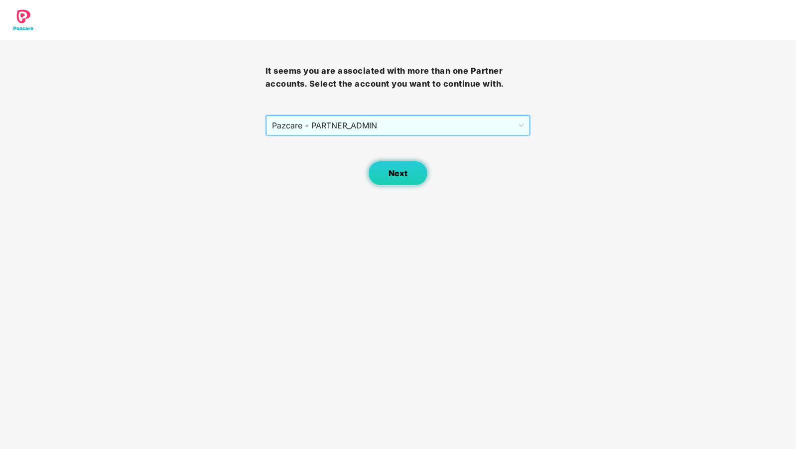
click at [373, 174] on button "Next" at bounding box center [398, 173] width 60 height 25
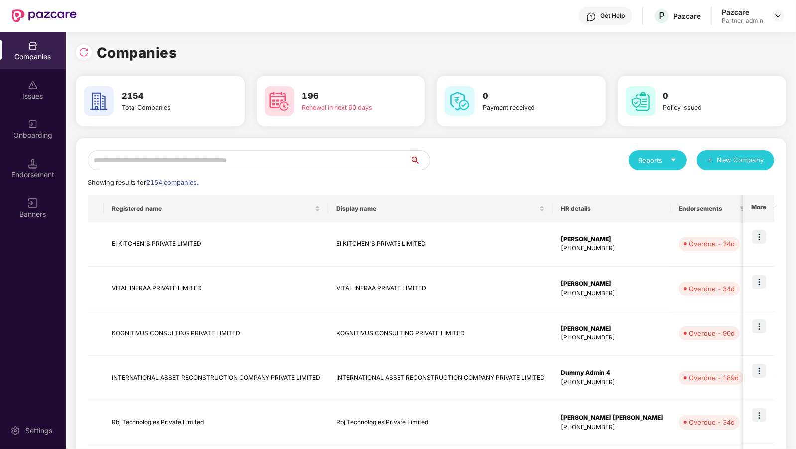
click at [215, 156] on input "text" at bounding box center [249, 160] width 322 height 20
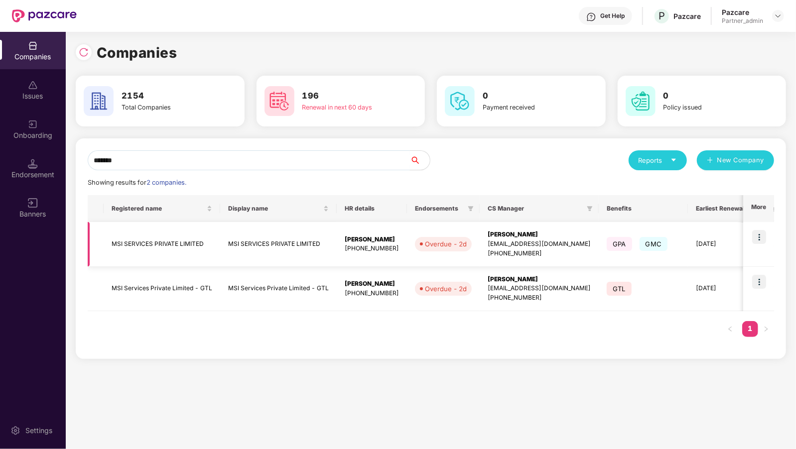
type input "*******"
click at [761, 237] on img at bounding box center [759, 237] width 14 height 14
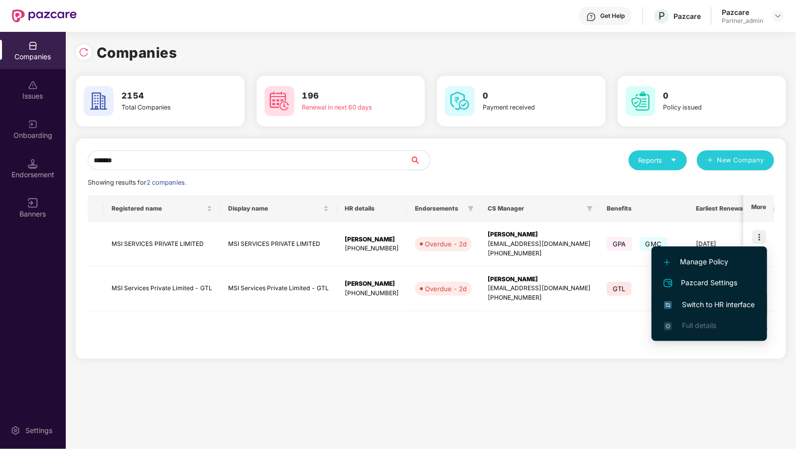
click at [684, 311] on li "Switch to HR interface" at bounding box center [710, 305] width 116 height 21
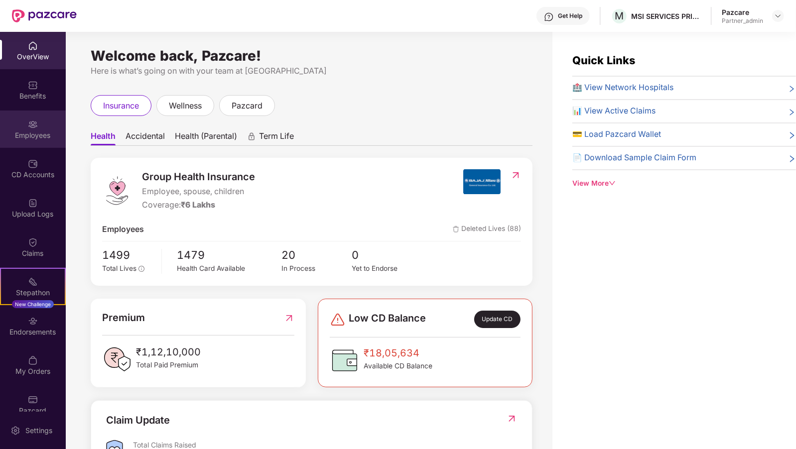
click at [23, 139] on div "Employees" at bounding box center [33, 136] width 66 height 10
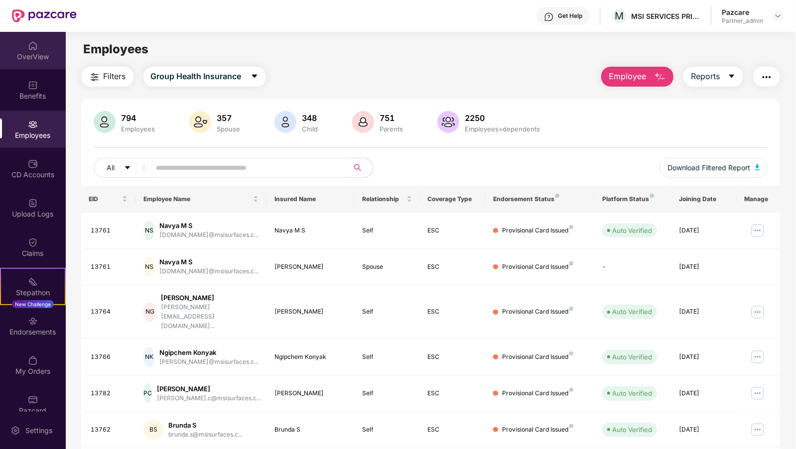
click at [21, 54] on div "OverView" at bounding box center [33, 57] width 66 height 10
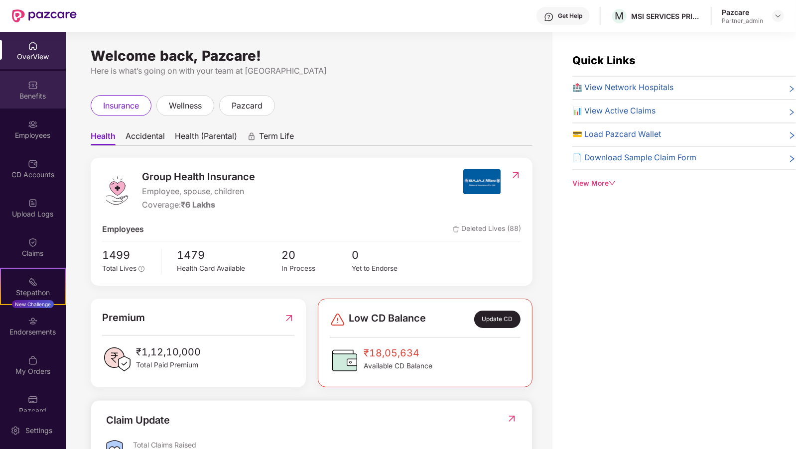
click at [35, 90] on div "Benefits" at bounding box center [33, 89] width 66 height 37
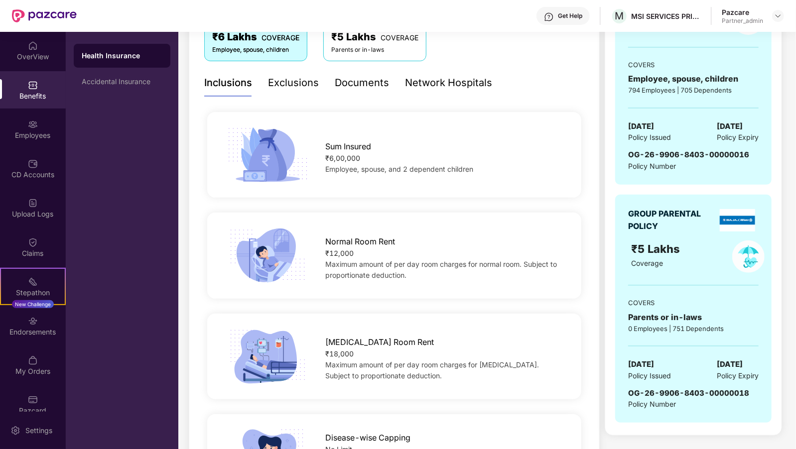
scroll to position [195, 0]
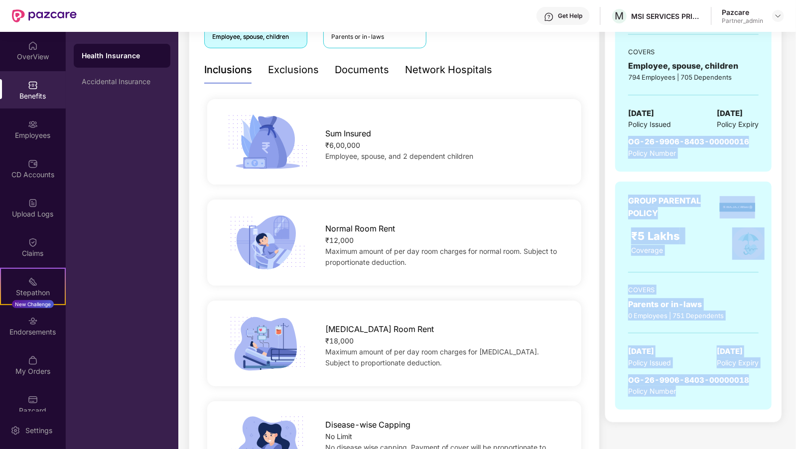
drag, startPoint x: 629, startPoint y: 140, endPoint x: 691, endPoint y: 389, distance: 256.1
click at [691, 389] on div "GROUP HEALTH INSURANCE ₹6 Lakhs Coverage COVERS Employee, spouse, children 794 …" at bounding box center [693, 182] width 156 height 477
copy div "OG-26-9906-8403-00000016 Policy Number GROUP PARENTAL POLICY ₹5 Lakhs Coverage …"
